Goal: Information Seeking & Learning: Learn about a topic

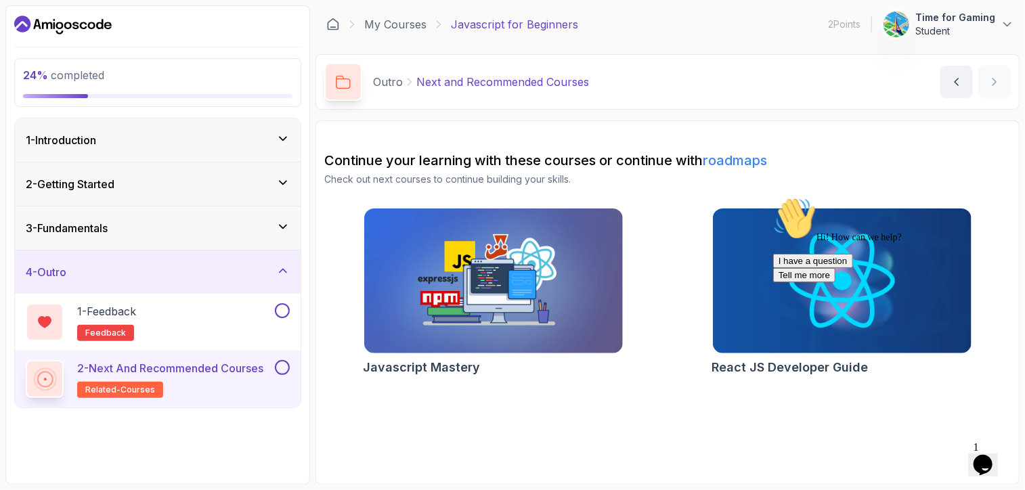
click at [168, 183] on div "2 - Getting Started" at bounding box center [158, 184] width 264 height 16
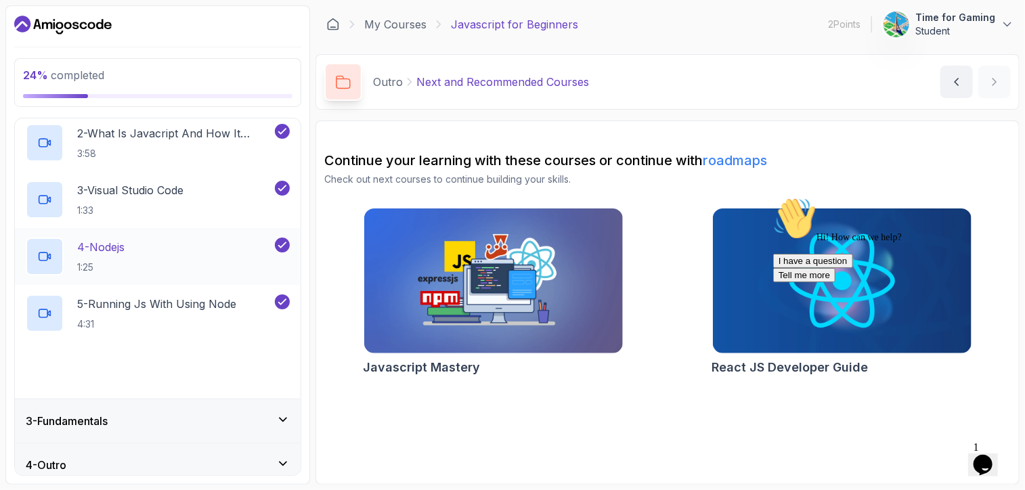
scroll to position [158, 0]
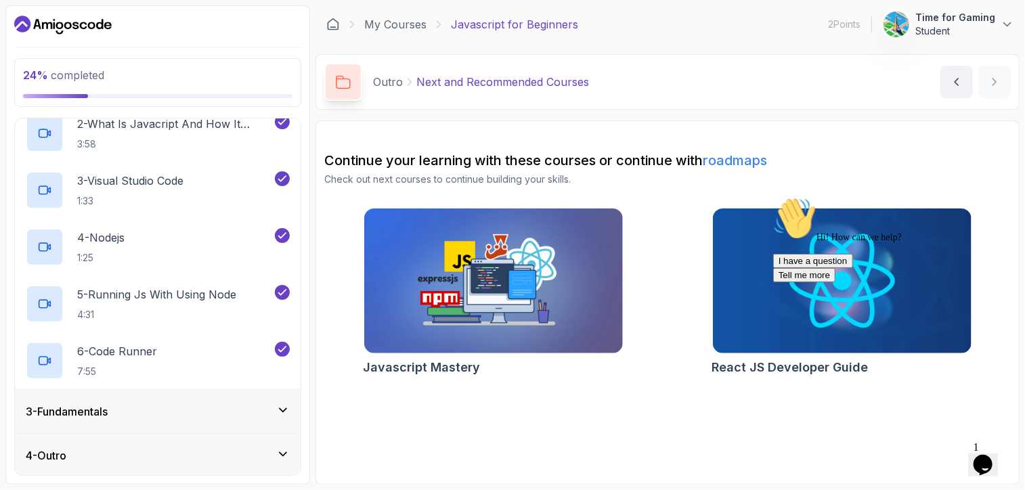
click at [51, 403] on h3 "3 - Fundamentals" at bounding box center [67, 411] width 82 height 16
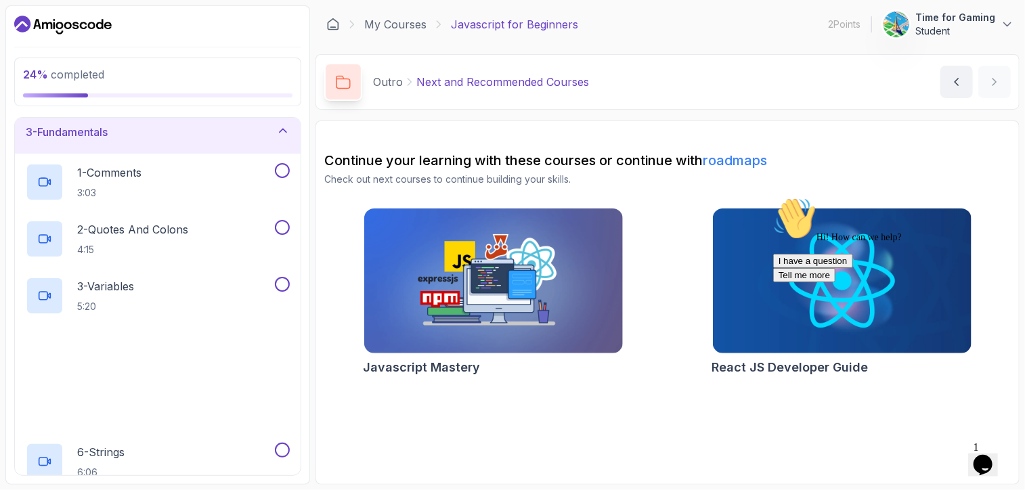
scroll to position [135, 0]
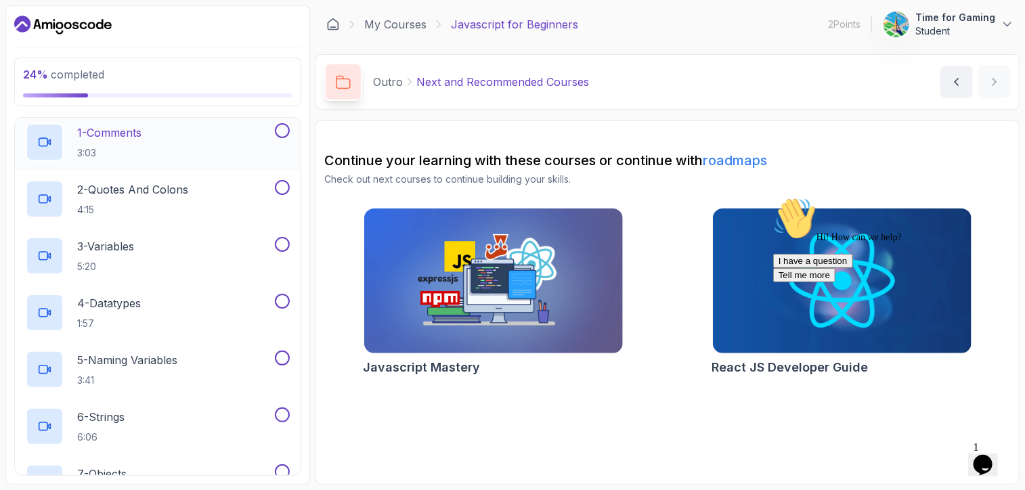
click at [176, 137] on div "1 - Comments 3:03" at bounding box center [149, 142] width 246 height 38
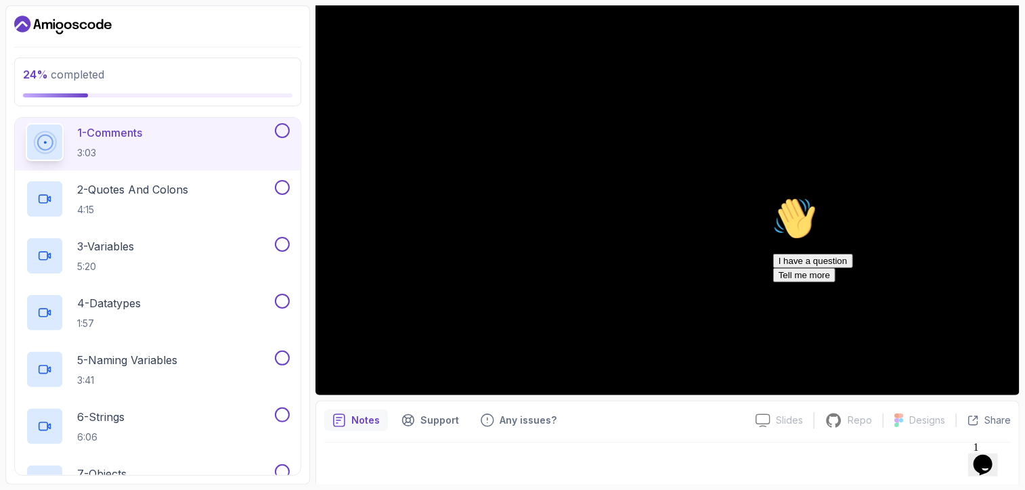
scroll to position [125, 0]
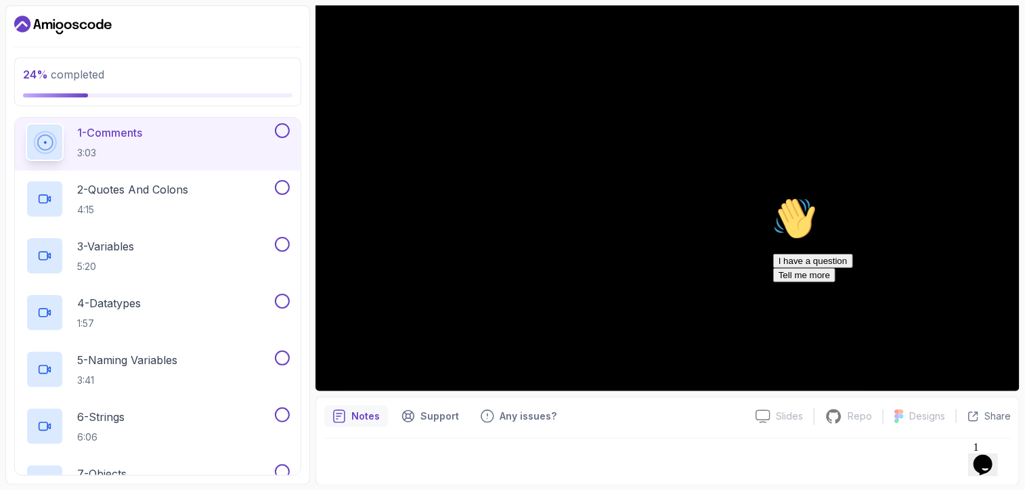
click at [994, 196] on div "Chat attention grabber" at bounding box center [894, 196] width 244 height 0
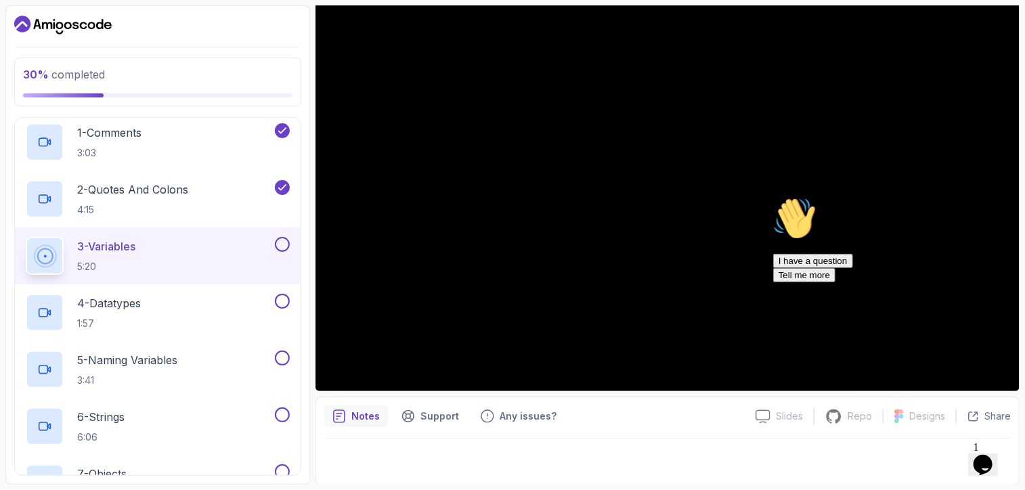
drag, startPoint x: 994, startPoint y: 289, endPoint x: 1761, endPoint y: 481, distance: 790.6
click at [772, 196] on icon "Chat attention grabber" at bounding box center [772, 196] width 0 height 0
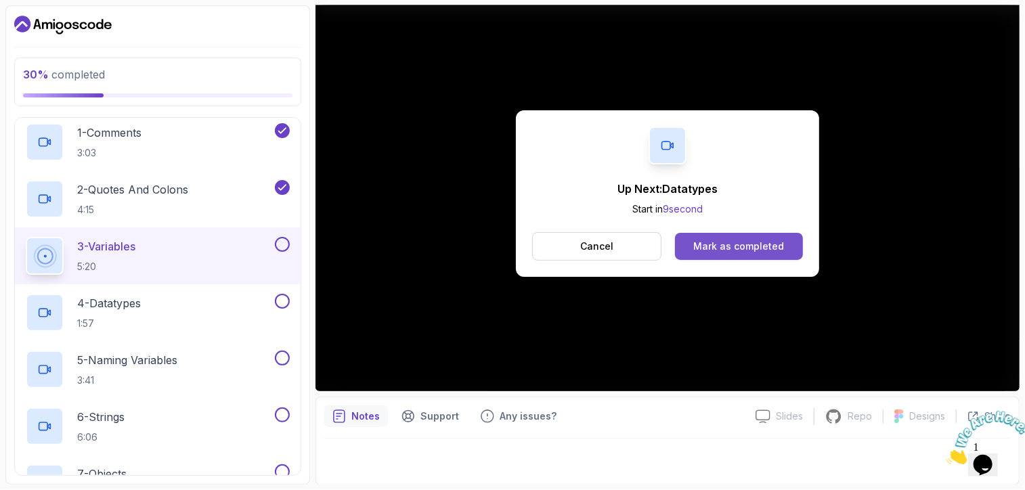
click at [739, 240] on div "Mark as completed" at bounding box center [738, 247] width 91 height 14
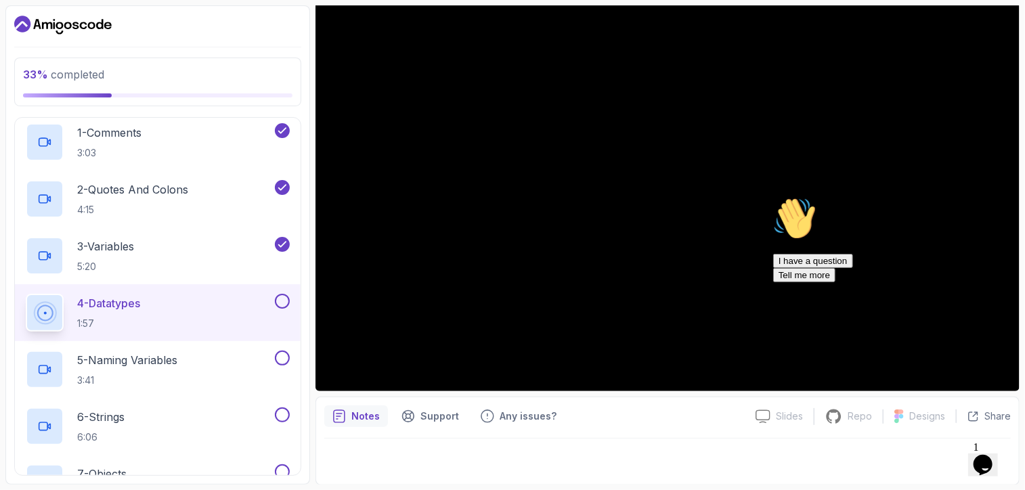
drag, startPoint x: 995, startPoint y: 287, endPoint x: 1763, endPoint y: 479, distance: 791.2
click at [995, 196] on div "Chat attention grabber" at bounding box center [894, 196] width 244 height 0
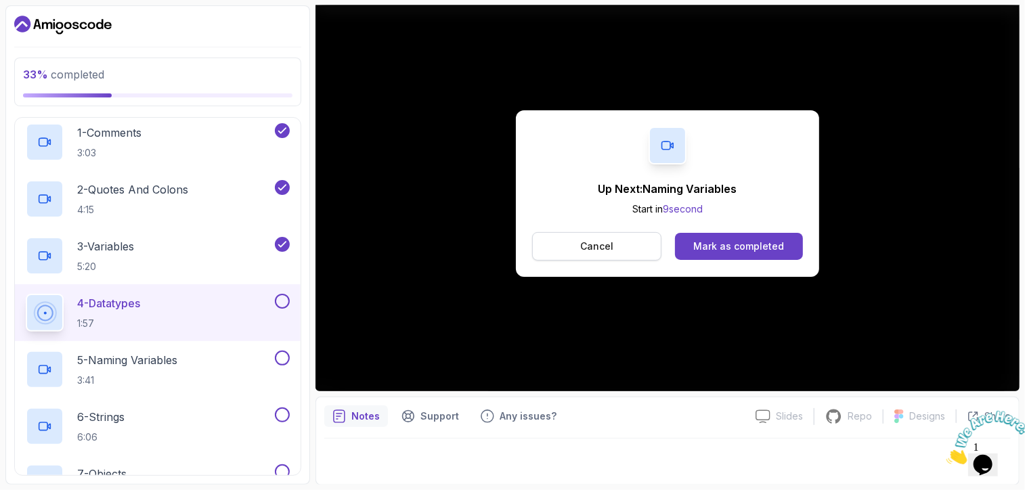
click at [607, 240] on p "Cancel" at bounding box center [596, 247] width 33 height 14
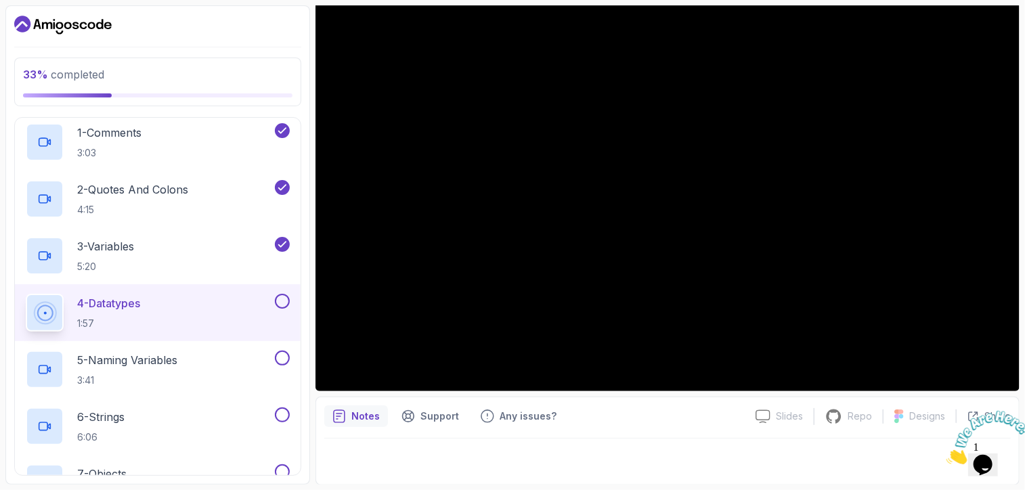
click at [282, 298] on button at bounding box center [282, 301] width 15 height 15
click at [224, 365] on div "5 - Naming Variables 3:41" at bounding box center [149, 370] width 246 height 38
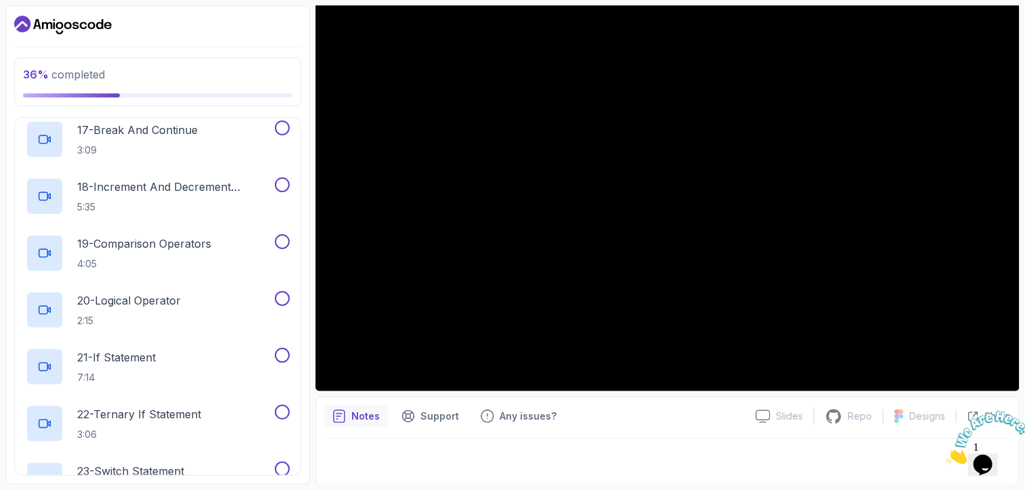
scroll to position [1057, 0]
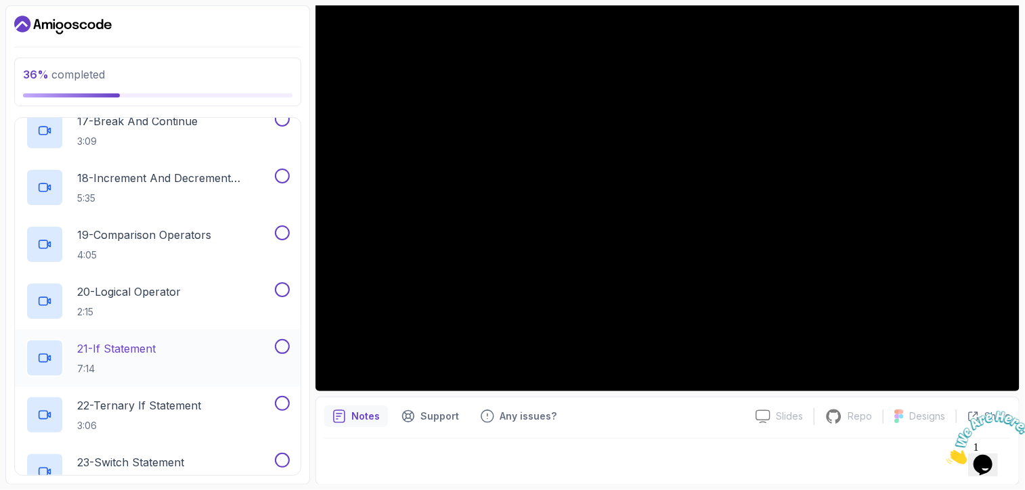
click at [156, 348] on p "21 - If Statement" at bounding box center [116, 349] width 79 height 16
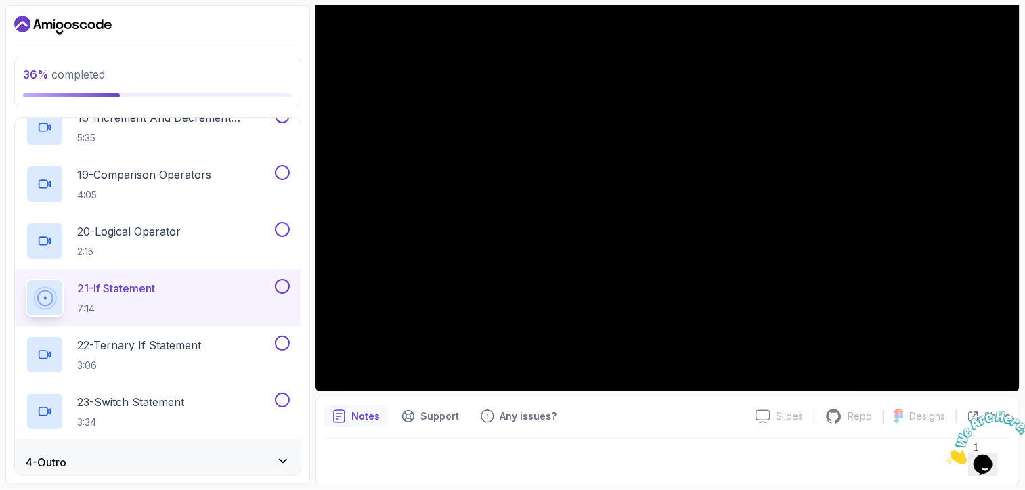
scroll to position [1124, 0]
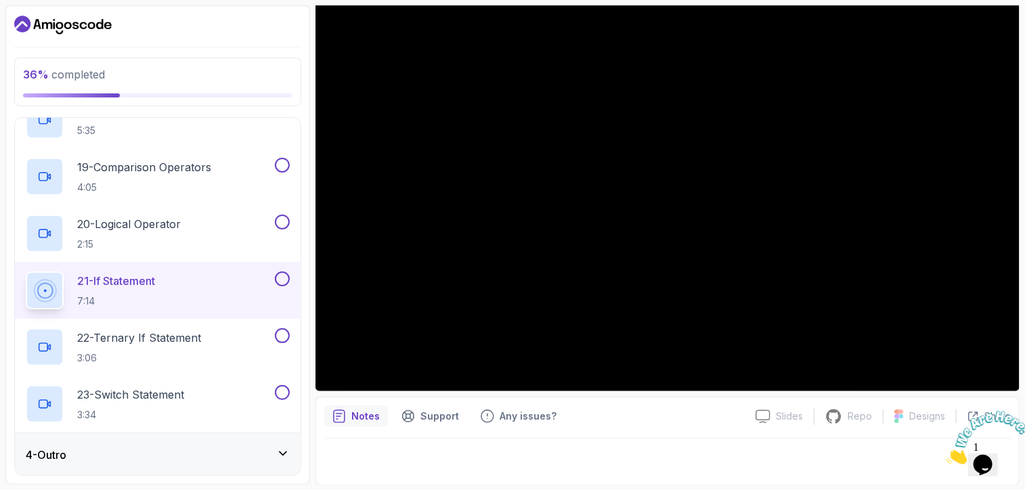
click at [218, 465] on div "4 - Outro" at bounding box center [158, 454] width 286 height 43
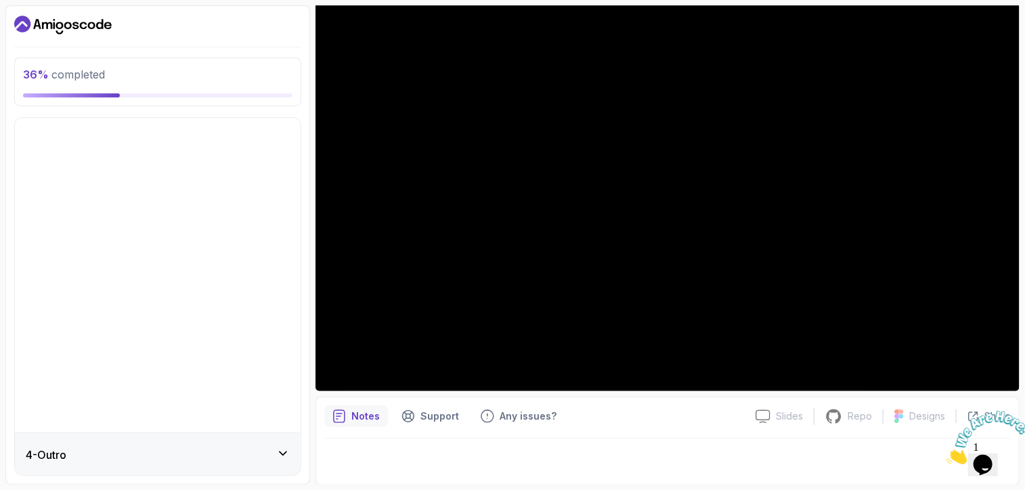
scroll to position [0, 0]
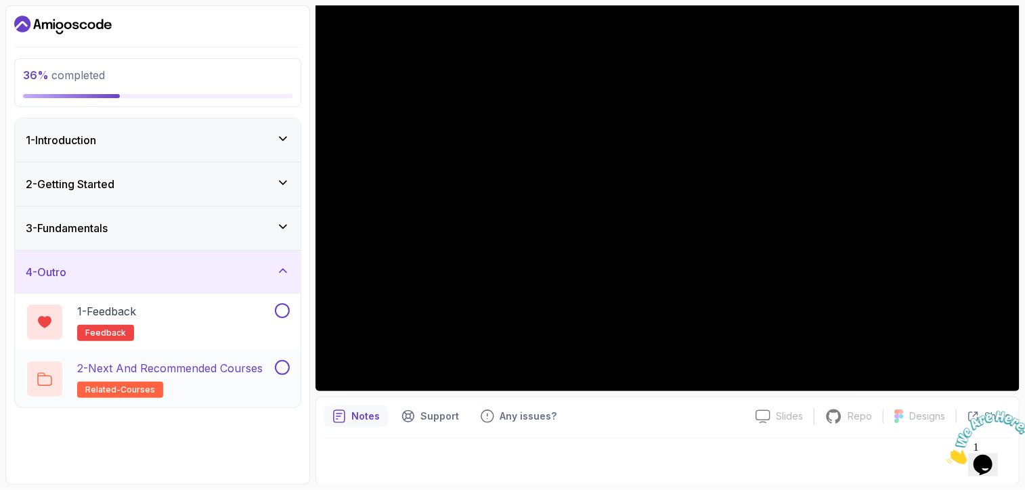
click at [219, 370] on p "2 - Next and Recommended Courses" at bounding box center [169, 368] width 185 height 16
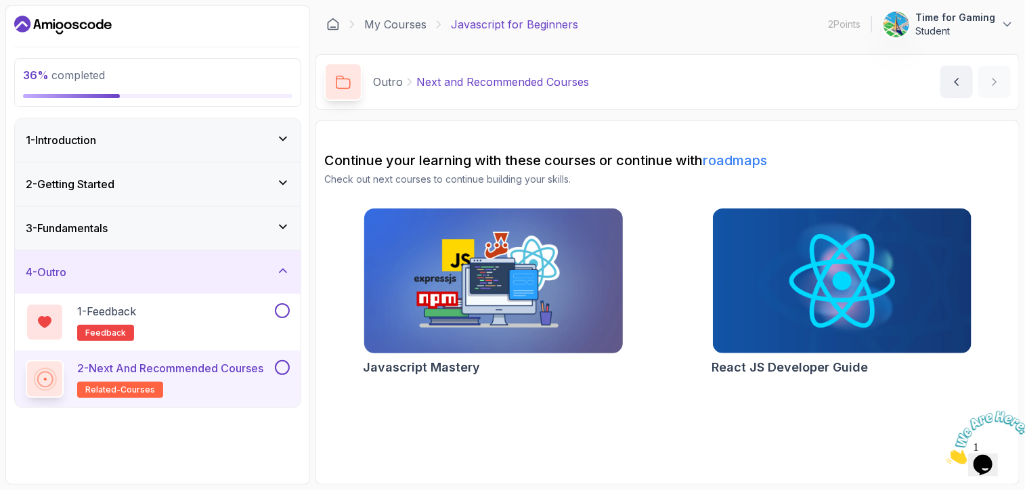
click at [417, 273] on img at bounding box center [492, 281] width 271 height 152
click at [225, 184] on div "2 - Getting Started" at bounding box center [158, 184] width 264 height 16
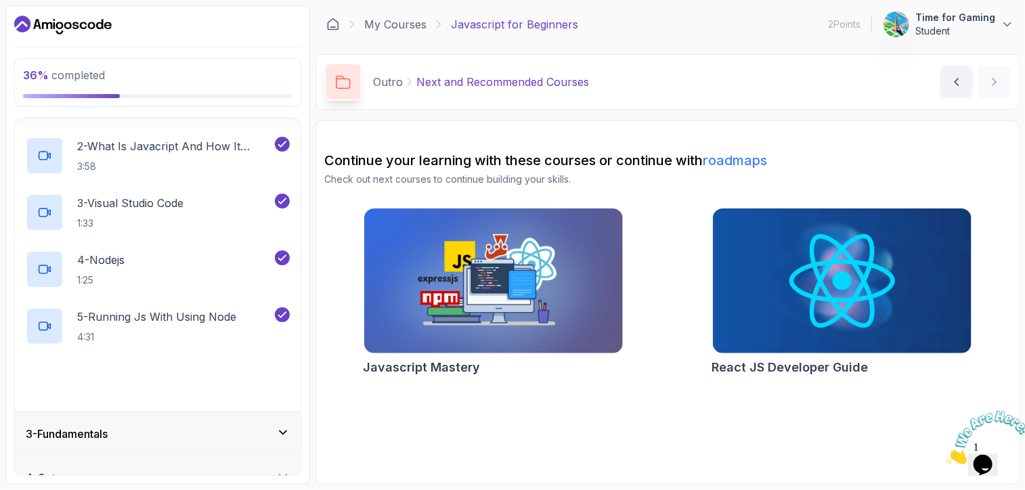
scroll to position [158, 0]
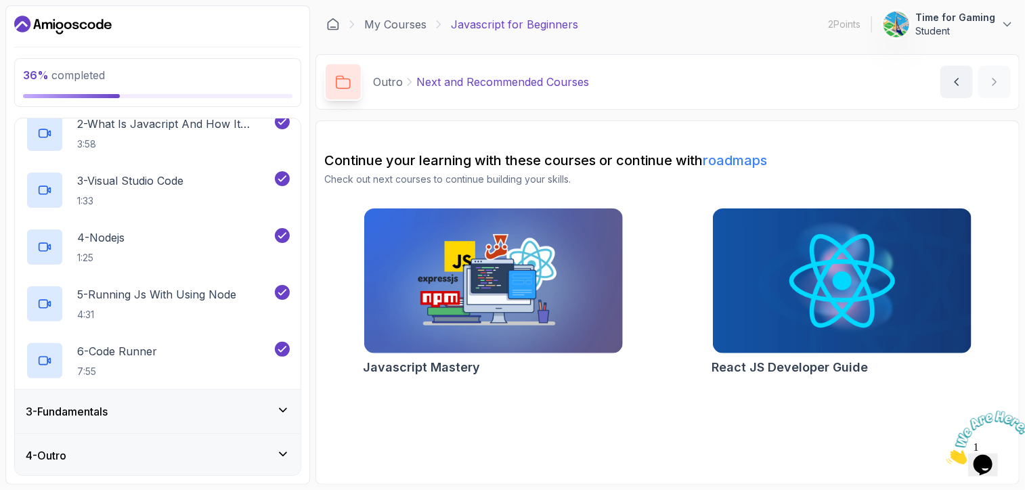
click at [226, 418] on div "3 - Fundamentals" at bounding box center [158, 411] width 264 height 16
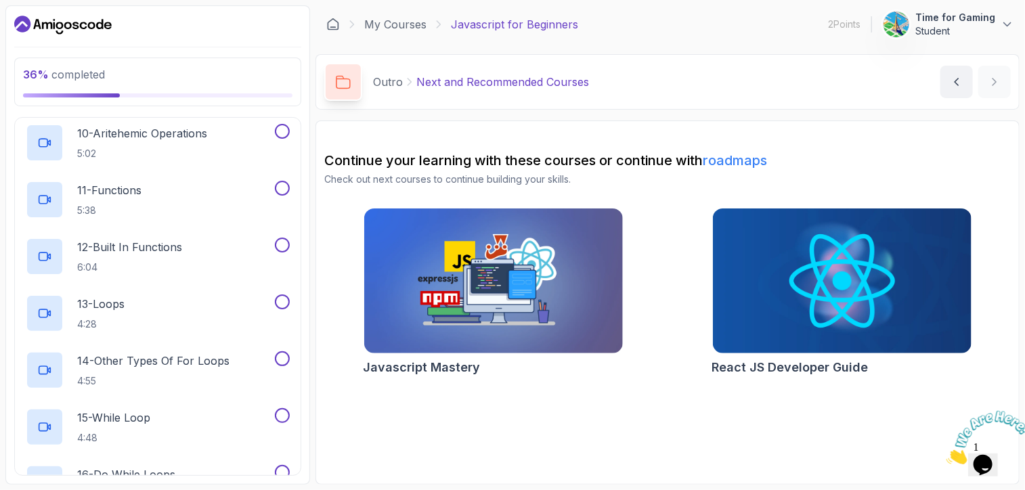
scroll to position [677, 0]
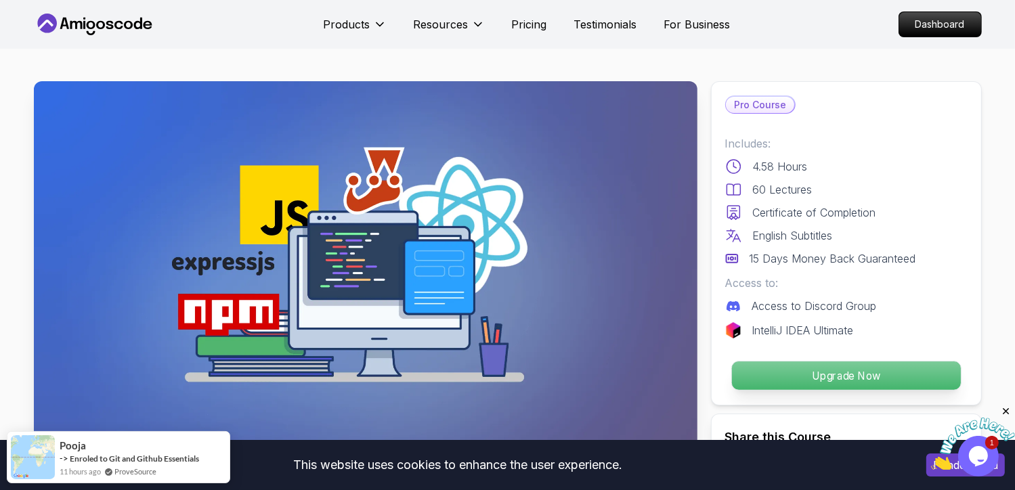
click at [894, 370] on p "Upgrade Now" at bounding box center [845, 375] width 229 height 28
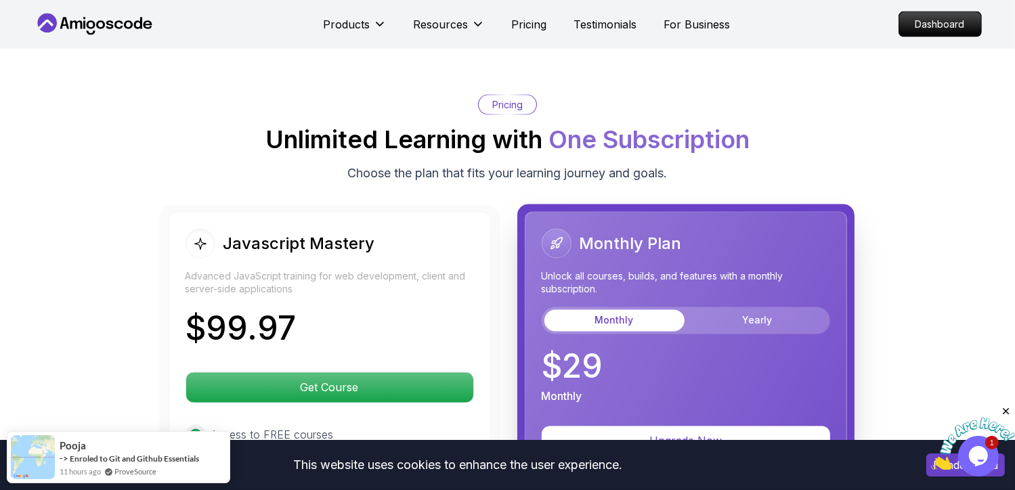
scroll to position [2254, 0]
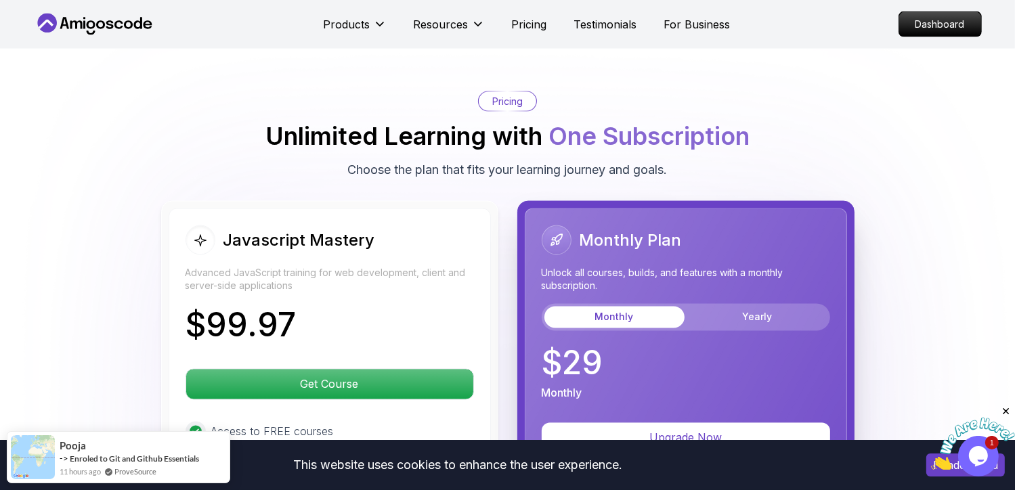
click at [703, 127] on body "This website uses cookies to enhance the user experience. I understand Products…" at bounding box center [507, 274] width 1015 height 5056
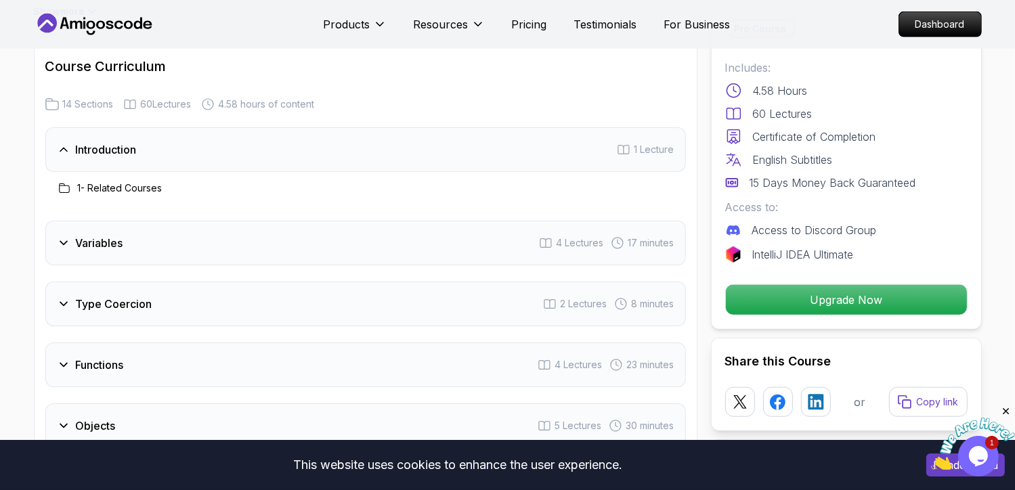
scroll to position [1171, 0]
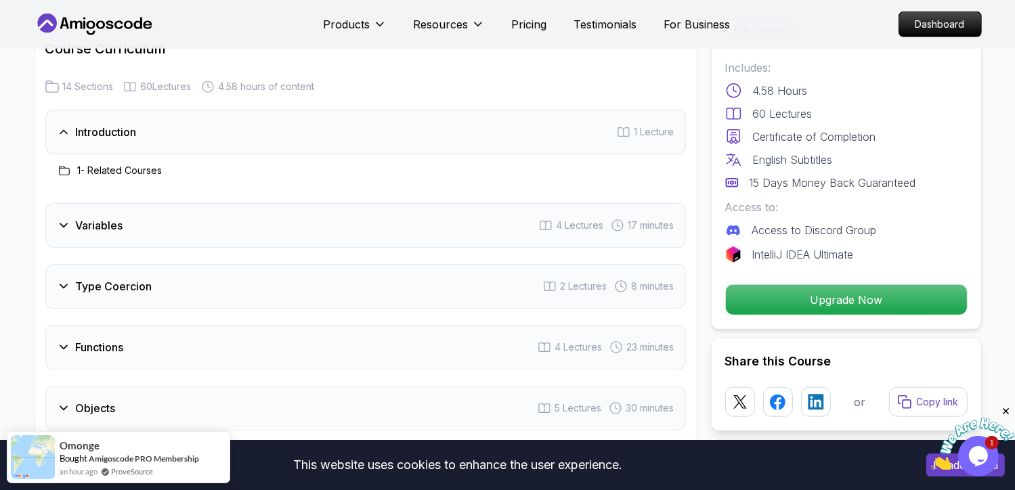
click at [226, 234] on div "Variables 4 Lectures 17 minutes" at bounding box center [365, 225] width 640 height 45
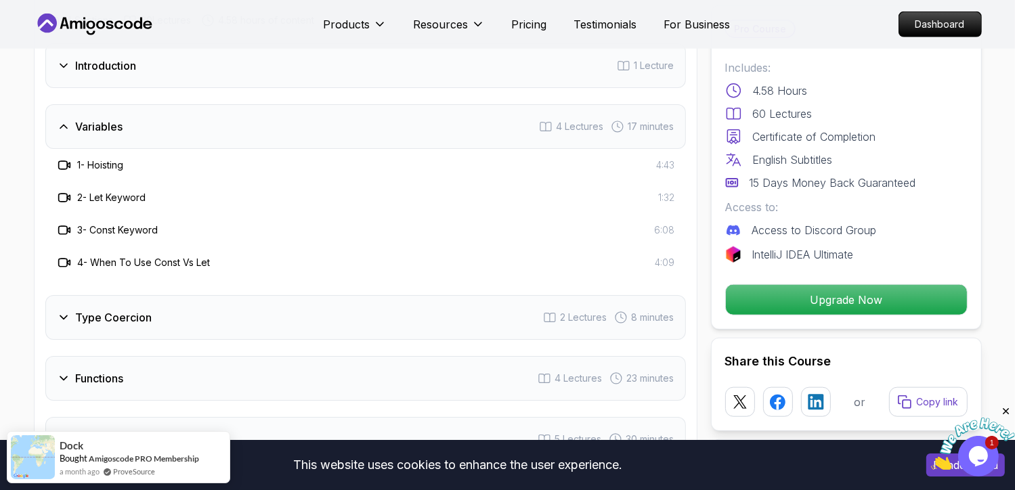
scroll to position [1286, 0]
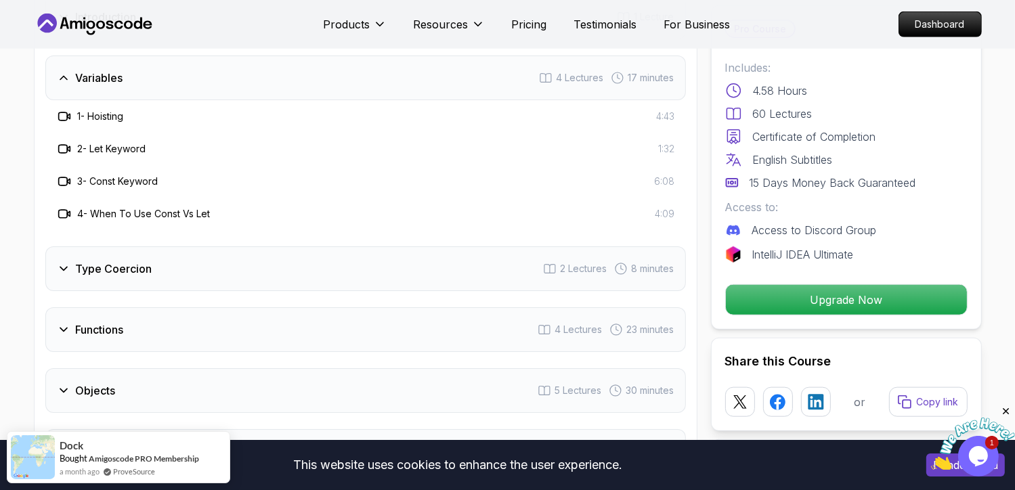
click at [125, 267] on h3 "Type Coercion" at bounding box center [114, 269] width 76 height 16
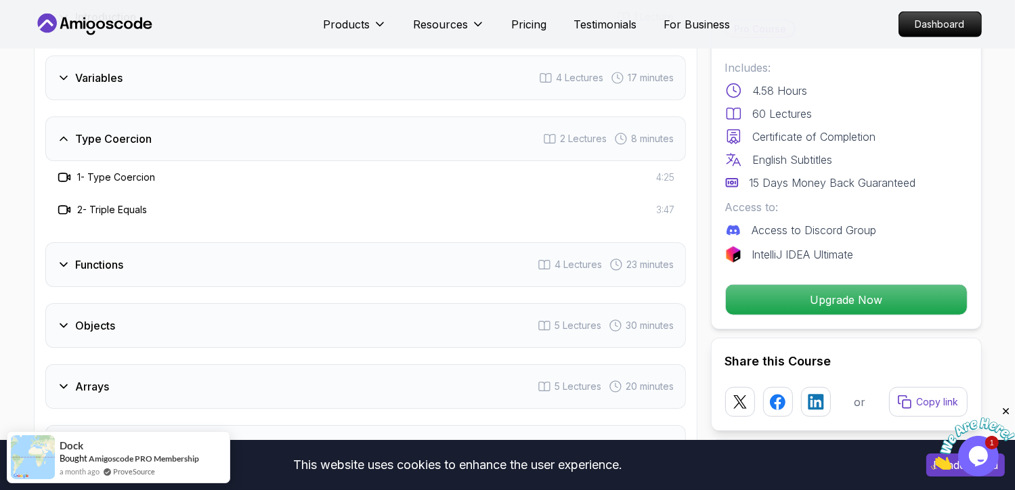
click at [131, 259] on div "Functions 4 Lectures 23 minutes" at bounding box center [365, 264] width 640 height 45
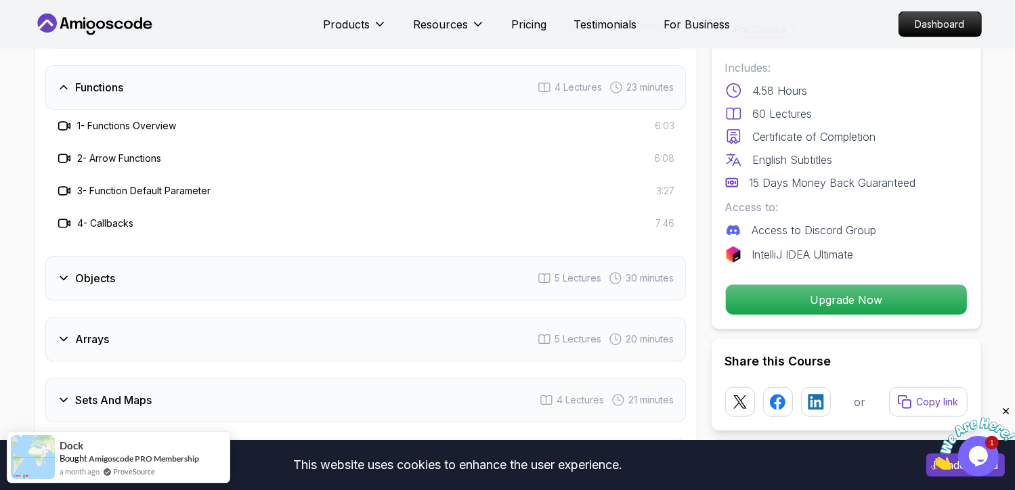
scroll to position [1422, 0]
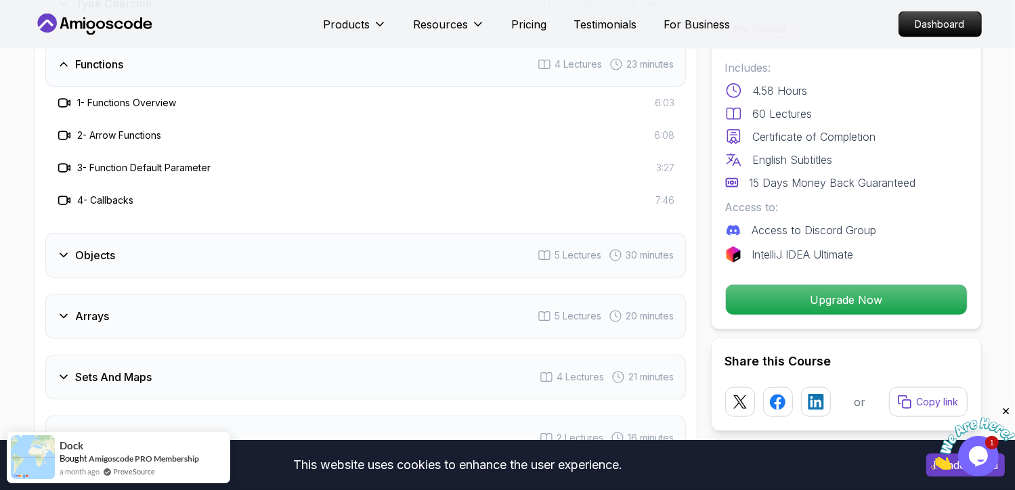
click at [123, 265] on div "Objects 5 Lectures 30 minutes" at bounding box center [365, 255] width 640 height 45
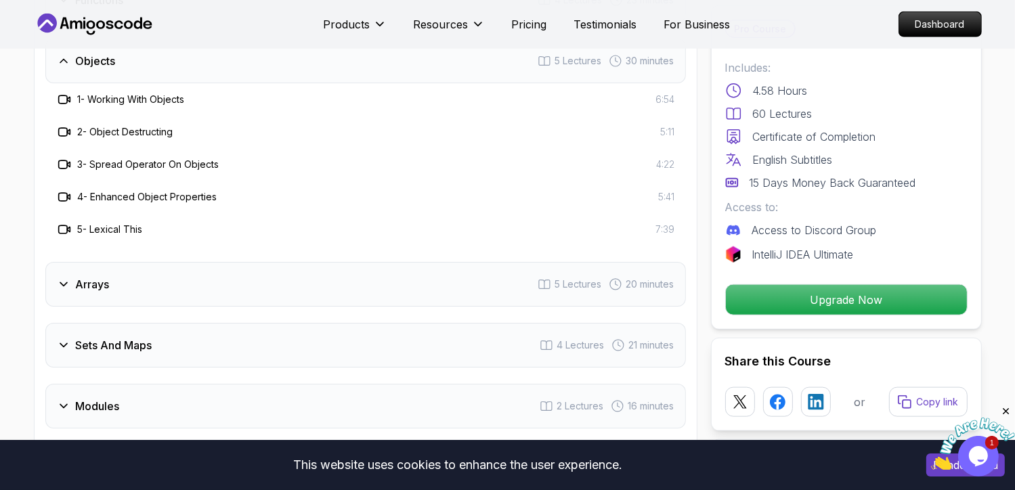
scroll to position [1489, 0]
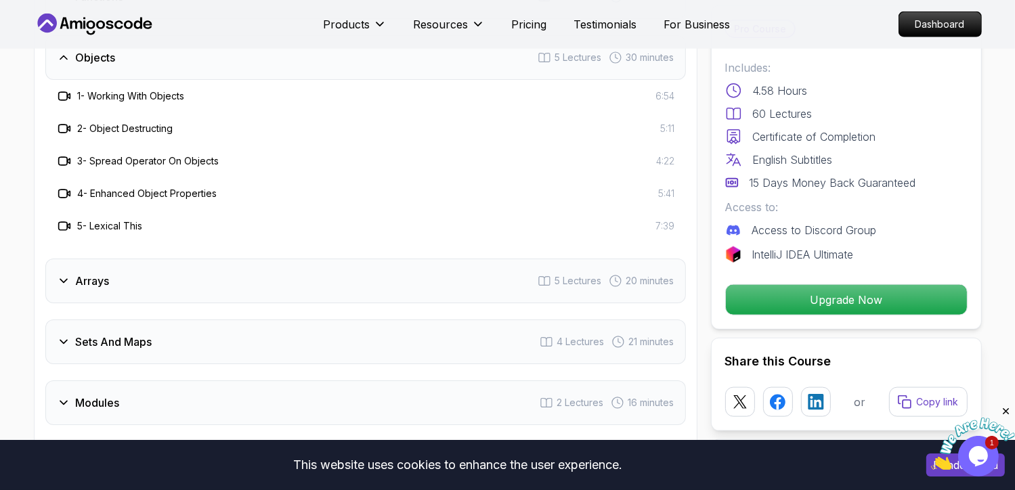
click at [116, 271] on div "Arrays 5 Lectures 20 minutes" at bounding box center [365, 281] width 640 height 45
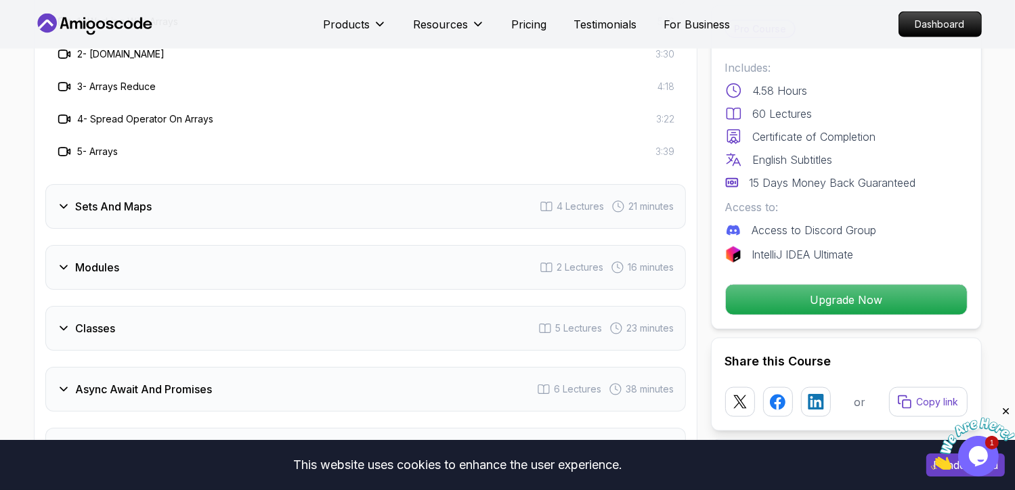
click at [130, 213] on div "Sets And Maps 4 Lectures 21 minutes" at bounding box center [365, 206] width 640 height 45
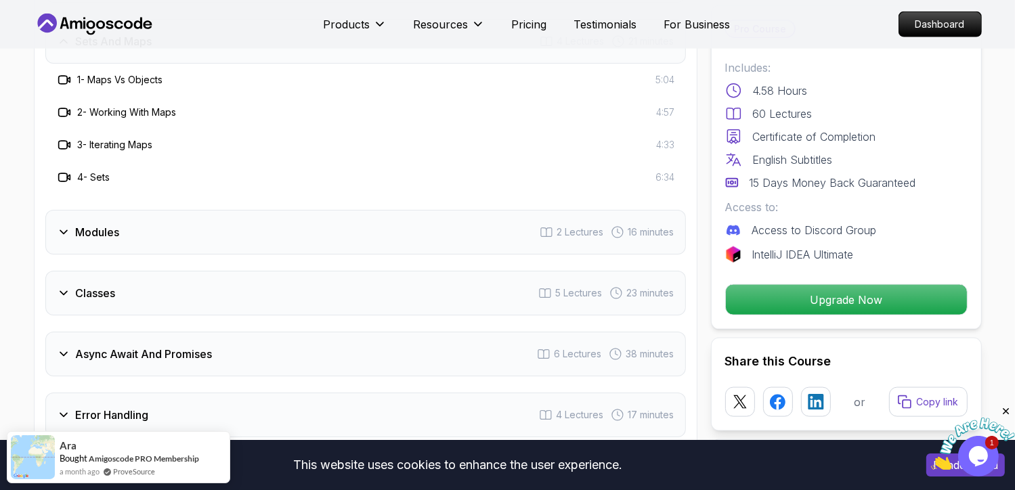
scroll to position [1625, 0]
click at [135, 233] on div "Modules 2 Lectures 16 minutes" at bounding box center [365, 235] width 640 height 45
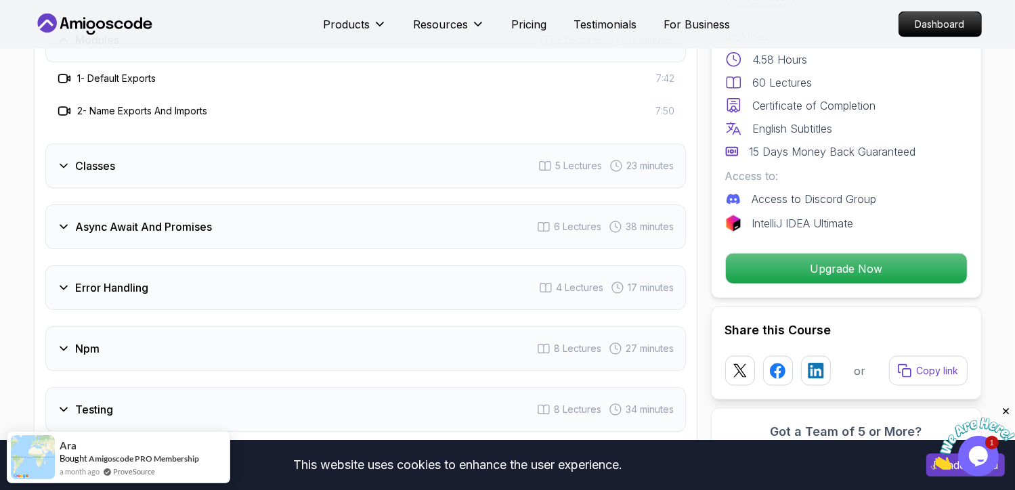
scroll to position [1692, 0]
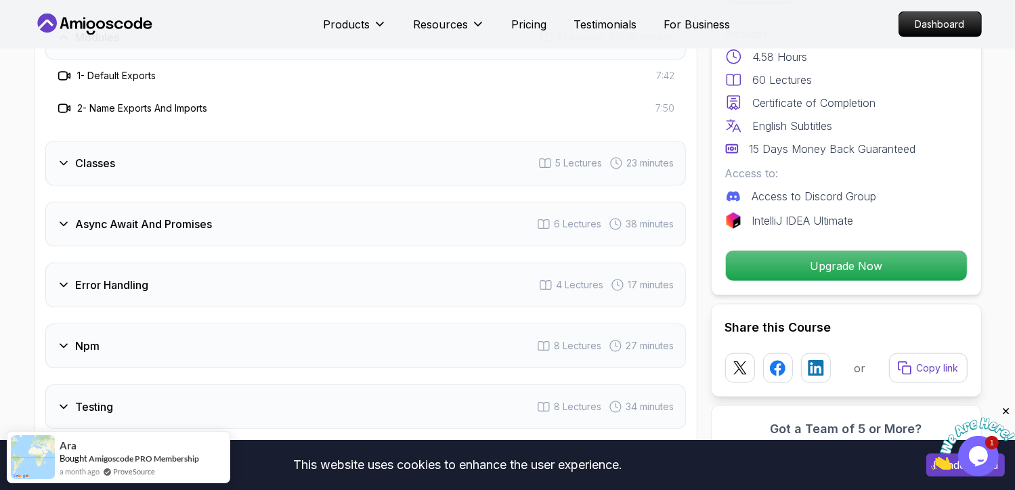
click at [106, 217] on h3 "Async Await And Promises" at bounding box center [144, 224] width 137 height 16
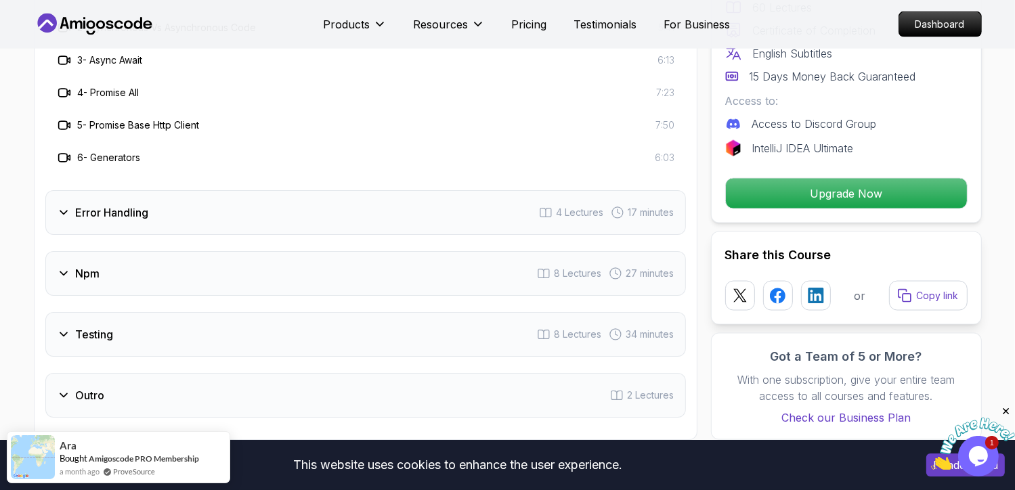
scroll to position [1895, 0]
click at [112, 211] on h3 "Error Handling" at bounding box center [112, 212] width 73 height 16
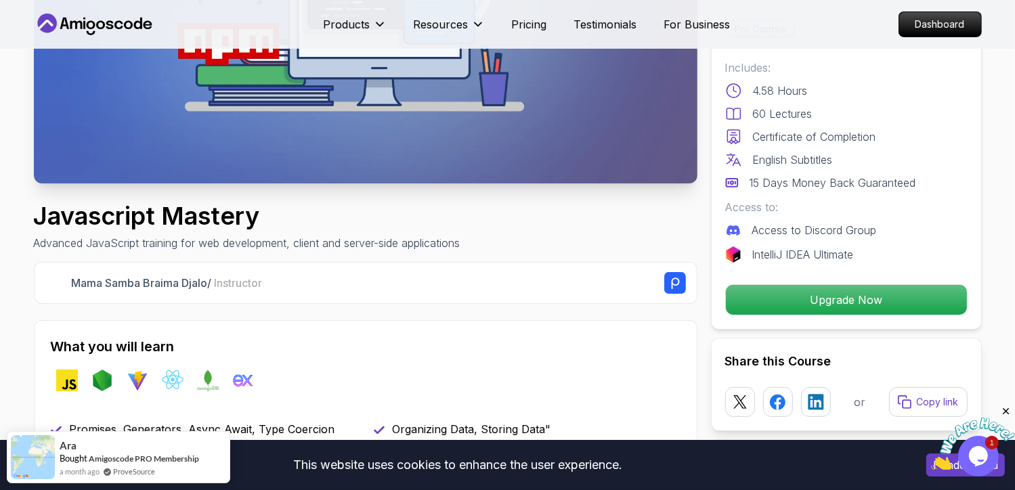
scroll to position [0, 0]
